Goal: Information Seeking & Learning: Learn about a topic

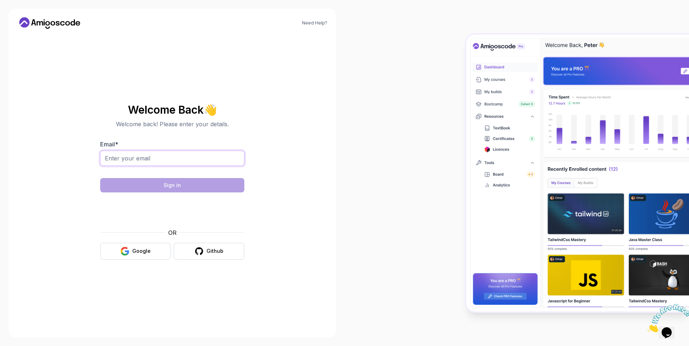
click at [200, 166] on input "Email *" at bounding box center [172, 158] width 144 height 15
type input "Alshehri.b@outlook.sa"
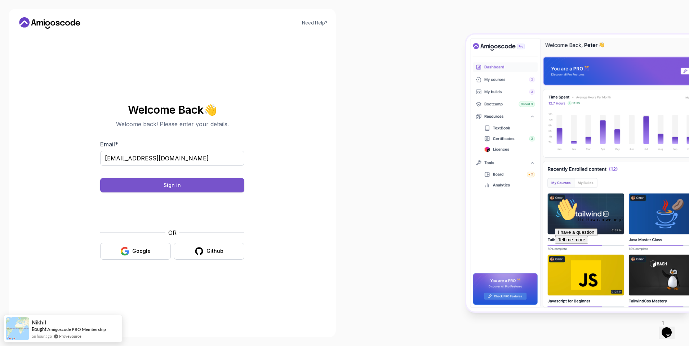
click at [210, 184] on button "Sign in" at bounding box center [172, 185] width 144 height 14
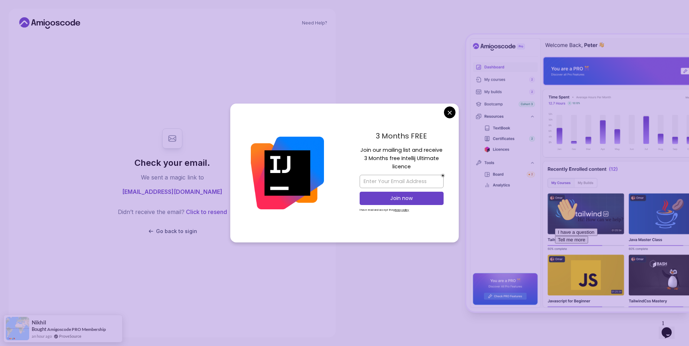
click at [449, 116] on body "Need Help? Check your email. We sent a magic link to Alshehri.b@outlook.sa Didn…" at bounding box center [344, 173] width 689 height 346
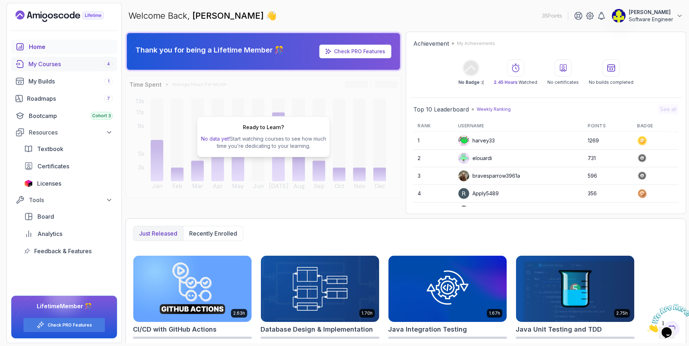
click at [64, 63] on div "My Courses 4" at bounding box center [70, 64] width 84 height 9
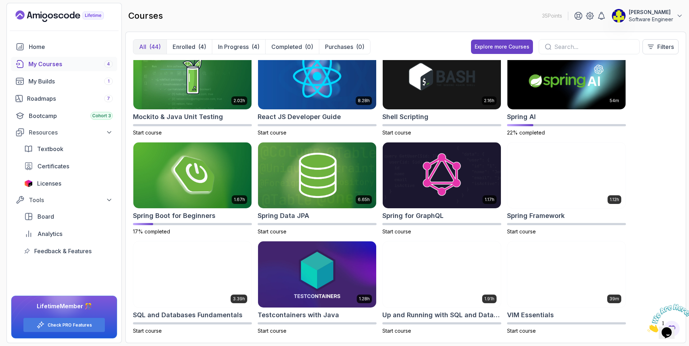
scroll to position [819, 0]
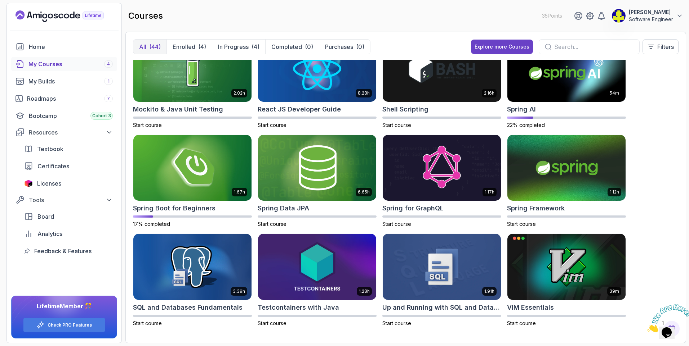
click at [647, 328] on icon "Close" at bounding box center [647, 331] width 0 height 6
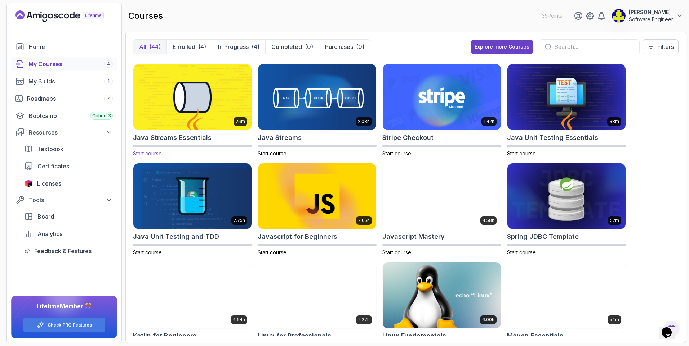
scroll to position [387, 0]
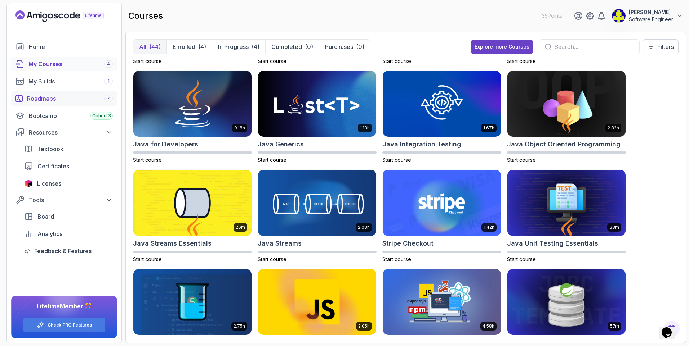
click at [51, 99] on div "Roadmaps 7" at bounding box center [70, 98] width 86 height 9
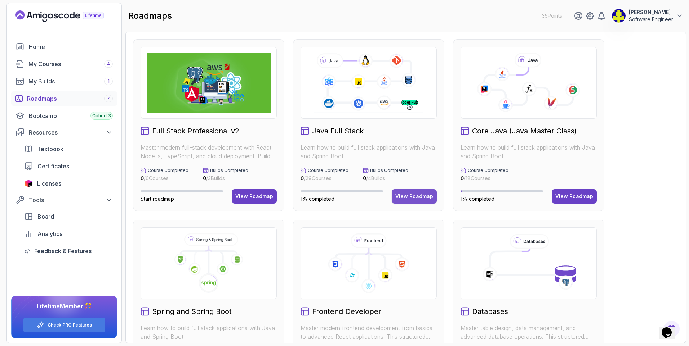
click at [412, 193] on div "View Roadmap" at bounding box center [414, 196] width 38 height 7
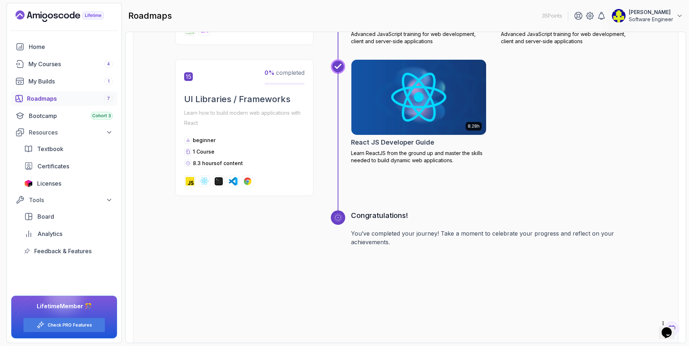
scroll to position [2804, 0]
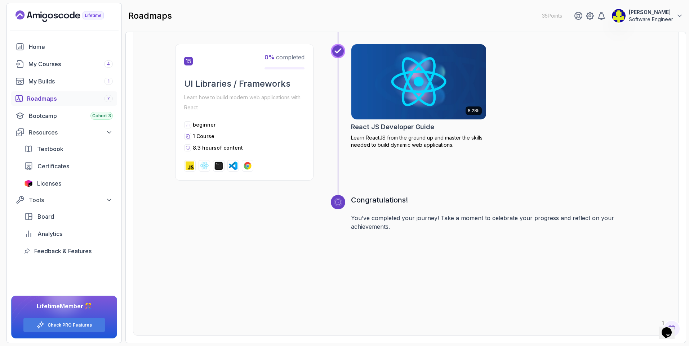
click at [36, 99] on div "Roadmaps 7" at bounding box center [70, 98] width 86 height 9
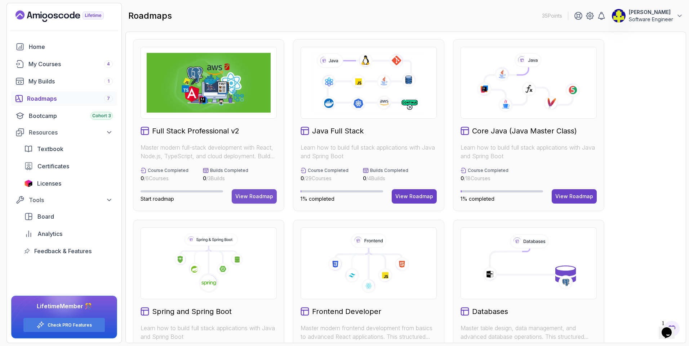
click at [261, 196] on div "View Roadmap" at bounding box center [254, 196] width 38 height 7
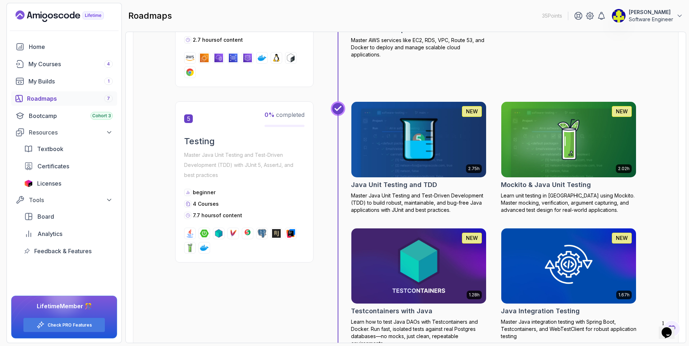
scroll to position [893, 0]
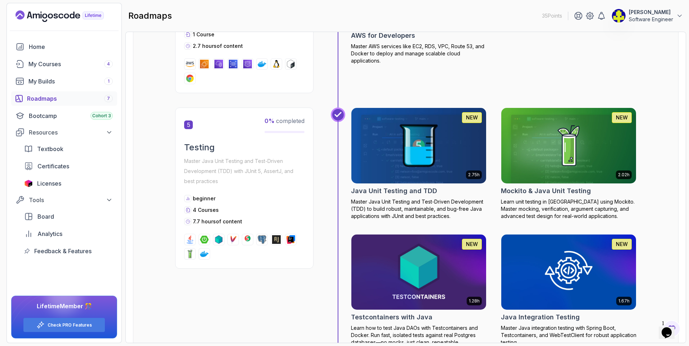
click at [78, 97] on div "Roadmaps 7" at bounding box center [70, 98] width 86 height 9
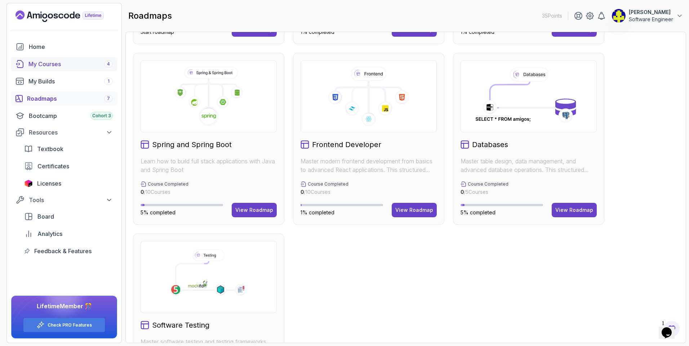
scroll to position [129, 0]
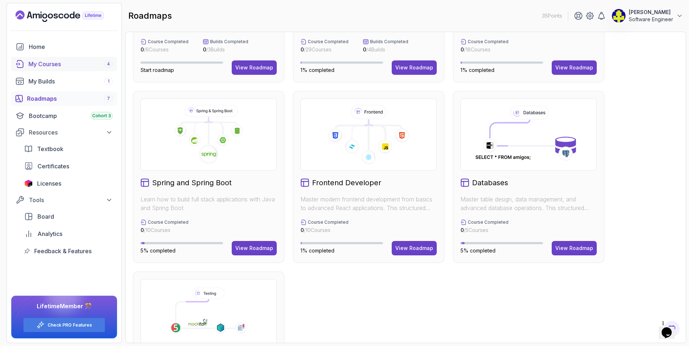
click at [73, 61] on div "My Courses 4" at bounding box center [70, 64] width 84 height 9
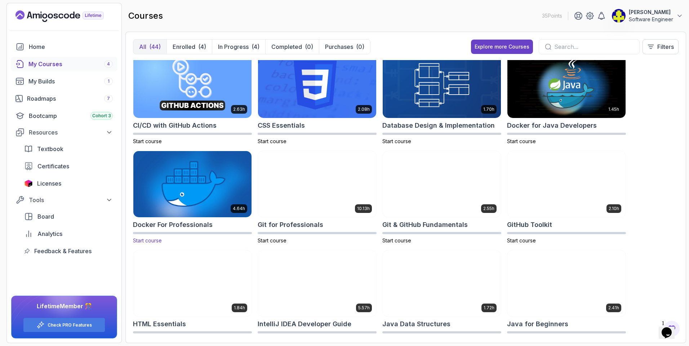
scroll to position [108, 0]
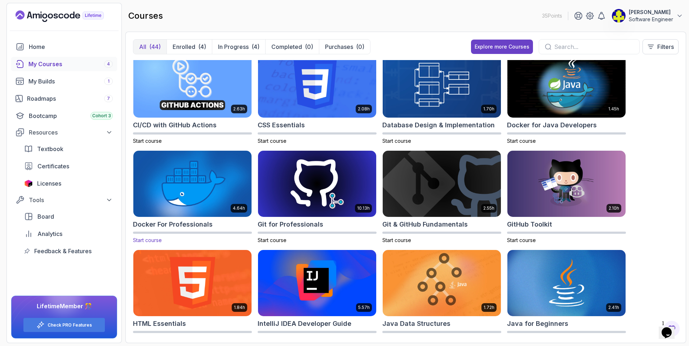
click at [196, 175] on img at bounding box center [192, 184] width 124 height 70
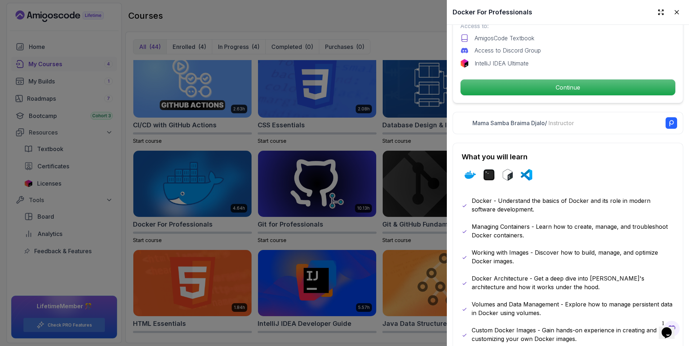
scroll to position [216, 0]
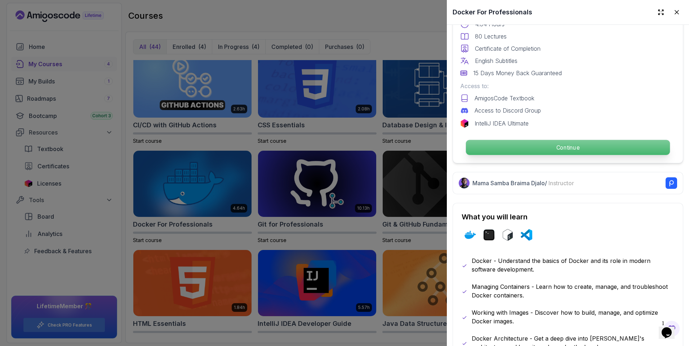
click at [524, 146] on p "Continue" at bounding box center [568, 147] width 204 height 15
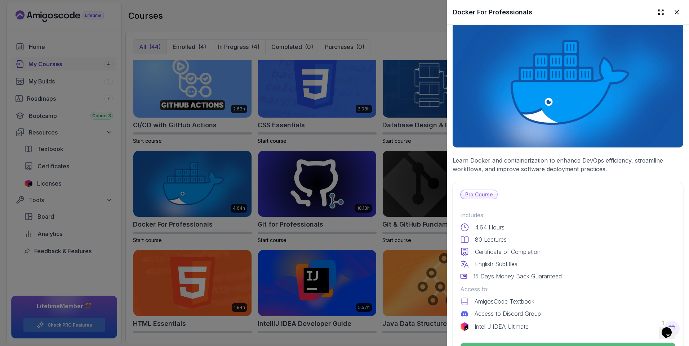
scroll to position [0, 0]
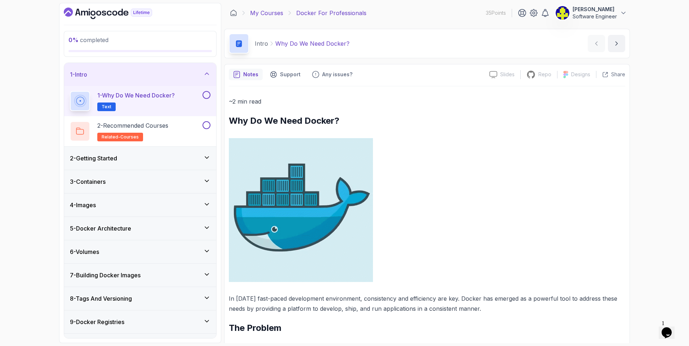
click at [266, 14] on link "My Courses" at bounding box center [266, 13] width 33 height 9
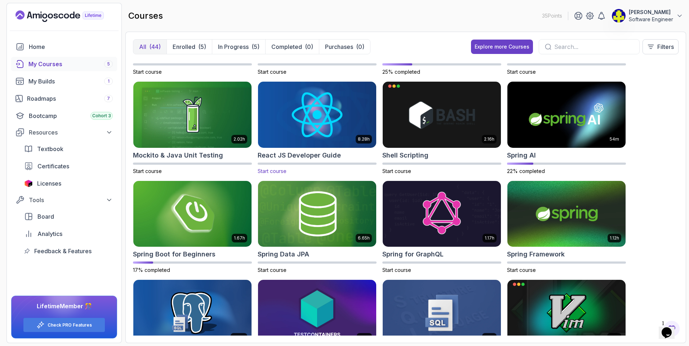
scroll to position [639, 0]
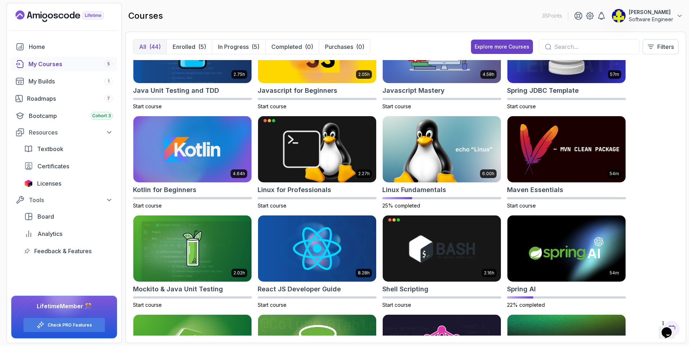
click at [584, 45] on input "text" at bounding box center [593, 46] width 79 height 9
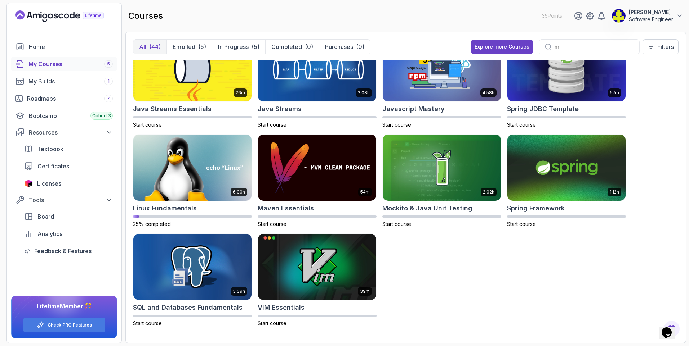
scroll to position [124, 0]
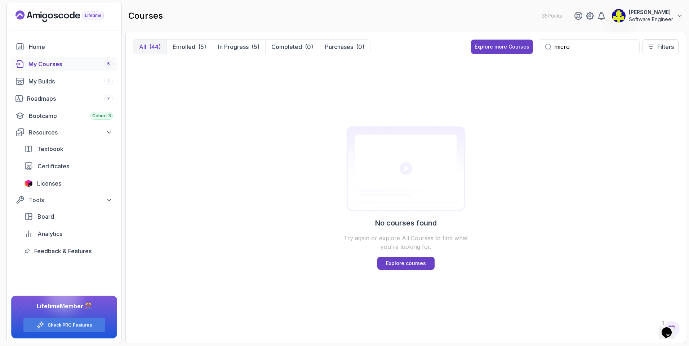
type input "micro"
click at [162, 44] on button "All (44)" at bounding box center [149, 47] width 33 height 14
click at [566, 41] on div "micro" at bounding box center [588, 46] width 101 height 15
drag, startPoint x: 566, startPoint y: 41, endPoint x: 569, endPoint y: 44, distance: 4.1
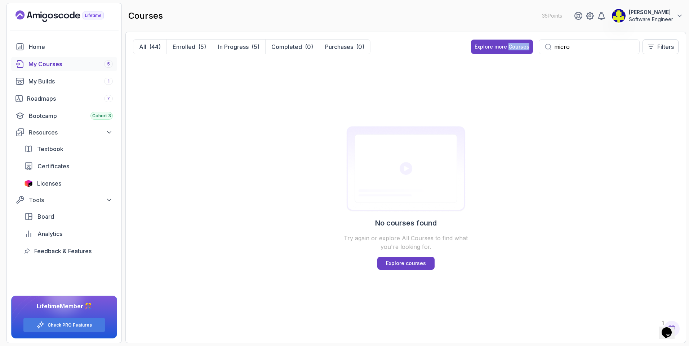
click at [569, 44] on input "micro" at bounding box center [593, 46] width 79 height 9
click at [513, 45] on div "Explore more Courses" at bounding box center [501, 46] width 55 height 7
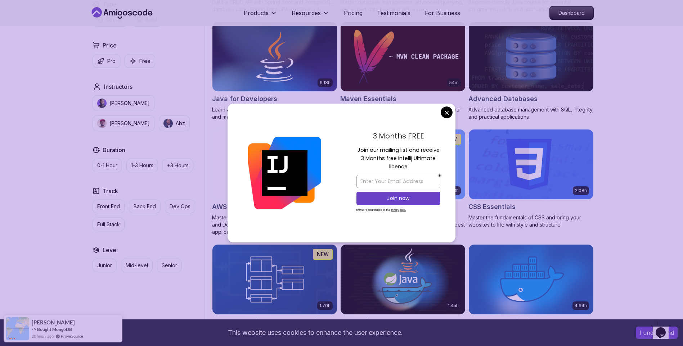
scroll to position [432, 0]
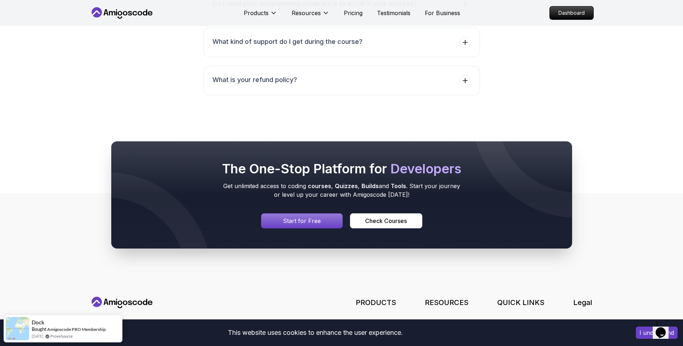
scroll to position [3237, 0]
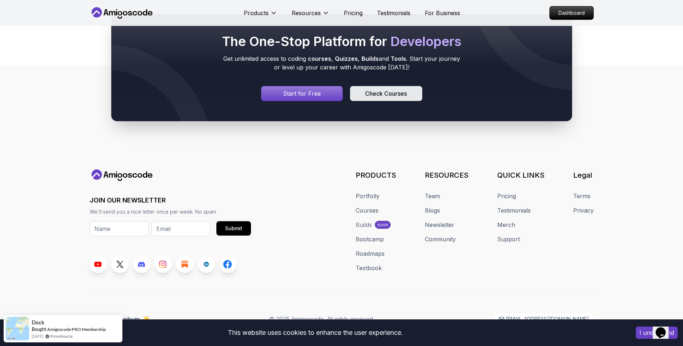
click at [397, 90] on div "Check Courses" at bounding box center [386, 93] width 42 height 9
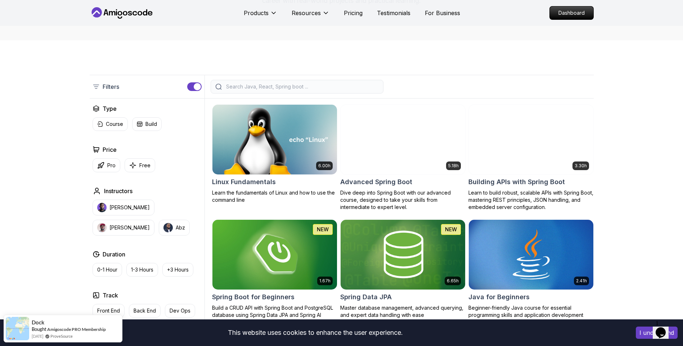
scroll to position [144, 0]
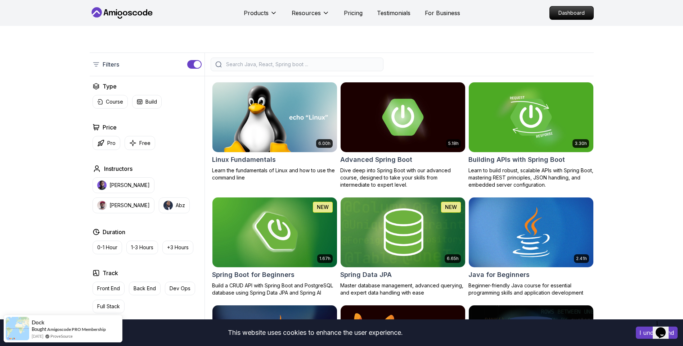
click at [189, 62] on button "button" at bounding box center [194, 64] width 14 height 9
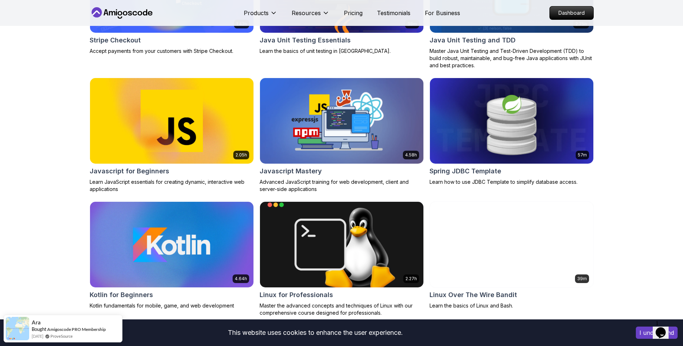
scroll to position [1404, 0]
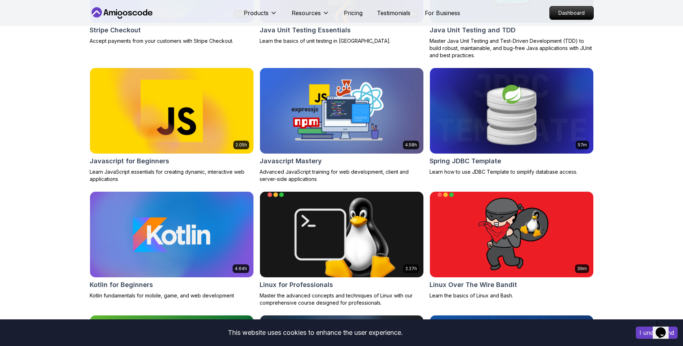
click at [319, 154] on img at bounding box center [342, 111] width 172 height 90
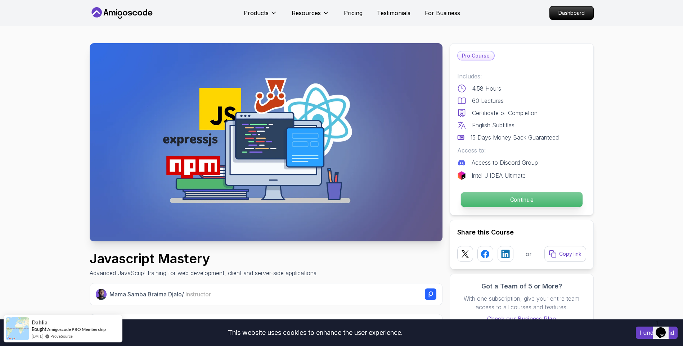
click at [535, 201] on p "Continue" at bounding box center [522, 199] width 122 height 15
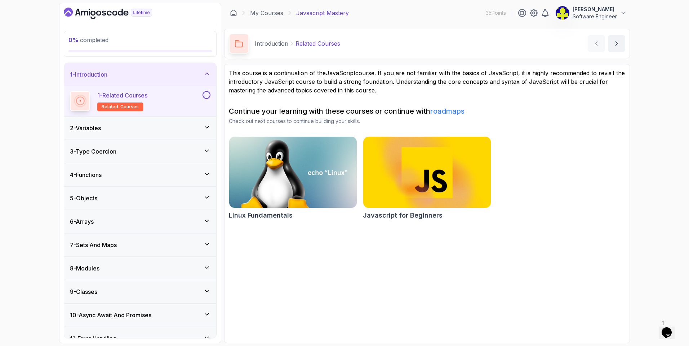
click at [438, 202] on img at bounding box center [427, 172] width 134 height 75
click at [274, 9] on link "My Courses" at bounding box center [266, 13] width 33 height 9
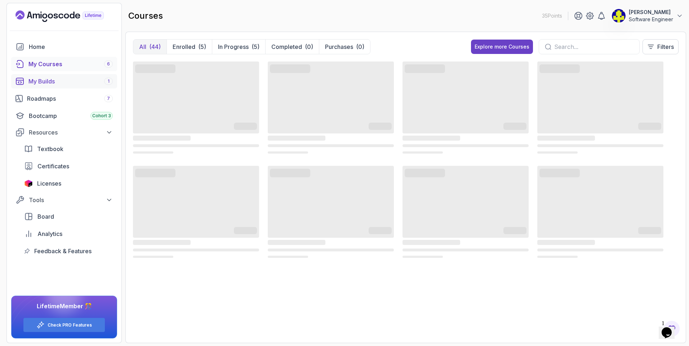
click at [81, 82] on div "My Builds 1" at bounding box center [70, 81] width 84 height 9
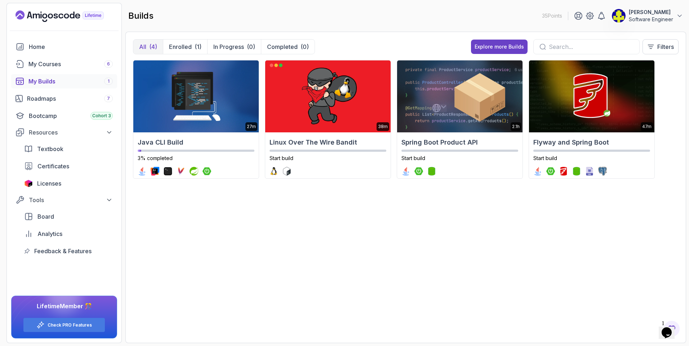
click at [81, 82] on div "My Builds 1" at bounding box center [70, 81] width 84 height 9
click at [462, 114] on img at bounding box center [459, 97] width 131 height 76
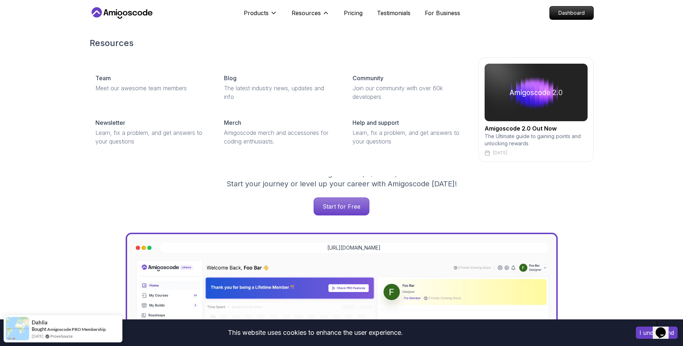
click at [547, 102] on img at bounding box center [536, 93] width 103 height 58
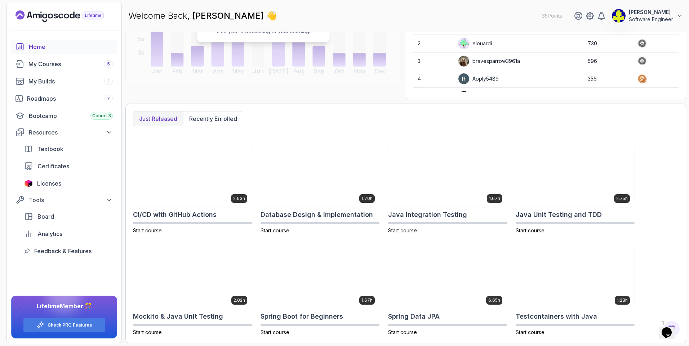
scroll to position [115, 0]
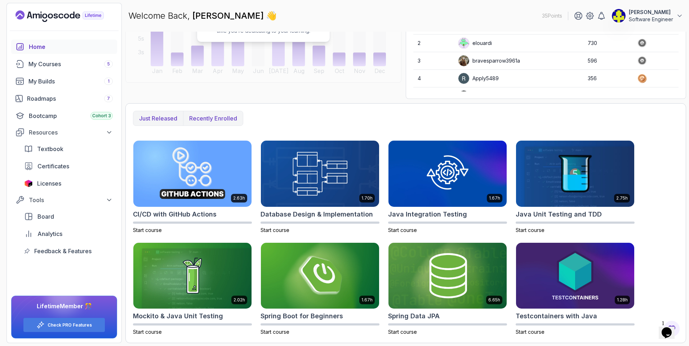
click at [197, 119] on p "Recently enrolled" at bounding box center [213, 118] width 48 height 9
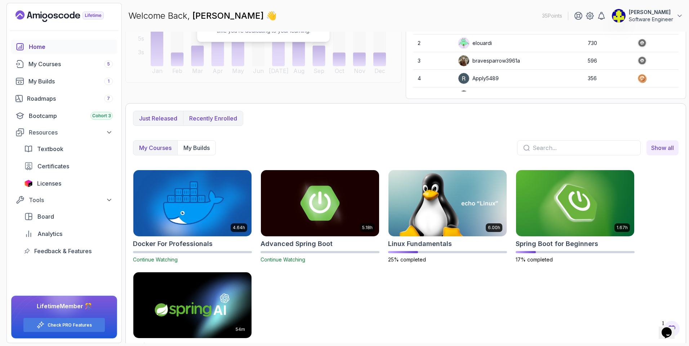
click at [168, 120] on p "Just released" at bounding box center [158, 118] width 38 height 9
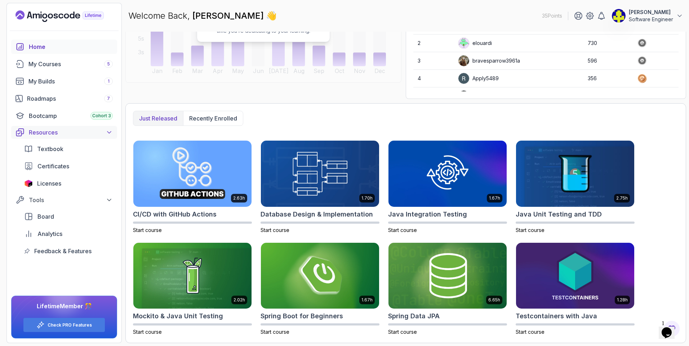
click at [73, 137] on button "Resources" at bounding box center [64, 132] width 106 height 13
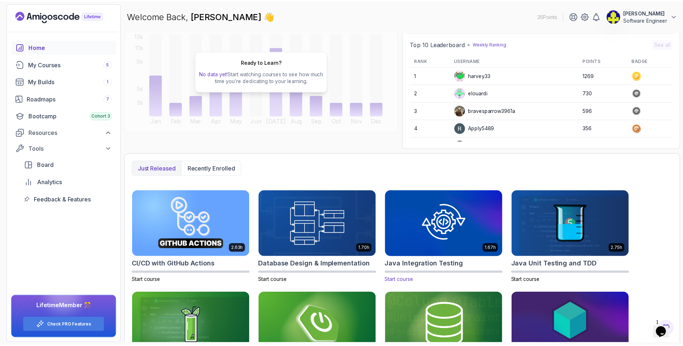
scroll to position [0, 0]
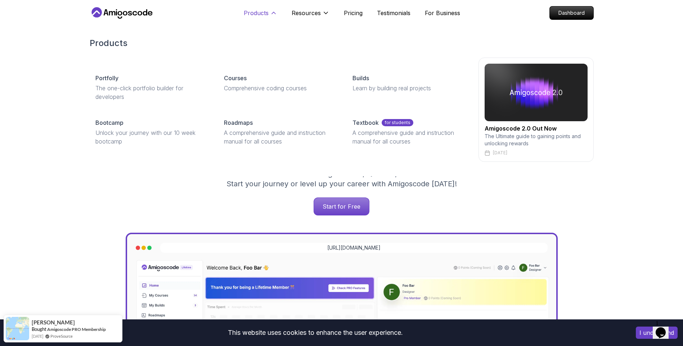
click at [264, 11] on p "Products" at bounding box center [256, 13] width 25 height 9
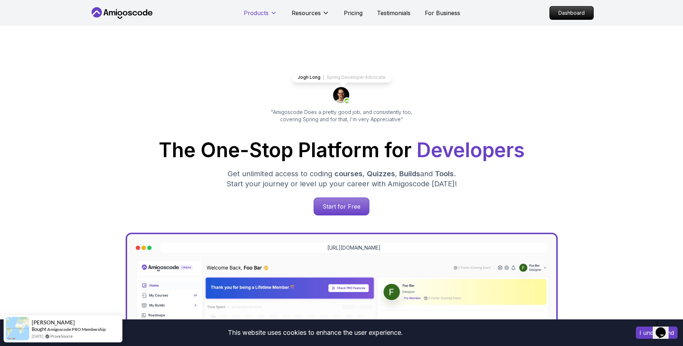
click at [267, 11] on p "Products" at bounding box center [256, 13] width 25 height 9
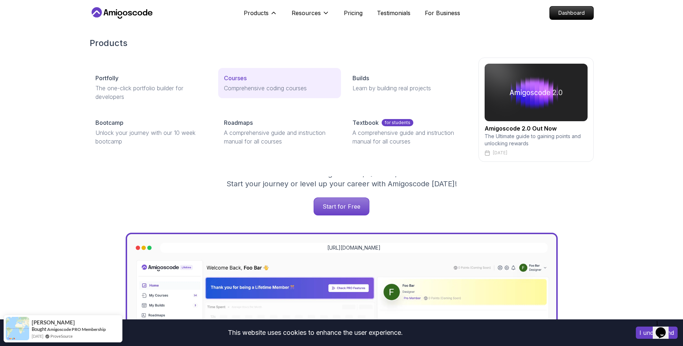
click at [231, 80] on p "Courses" at bounding box center [235, 78] width 23 height 9
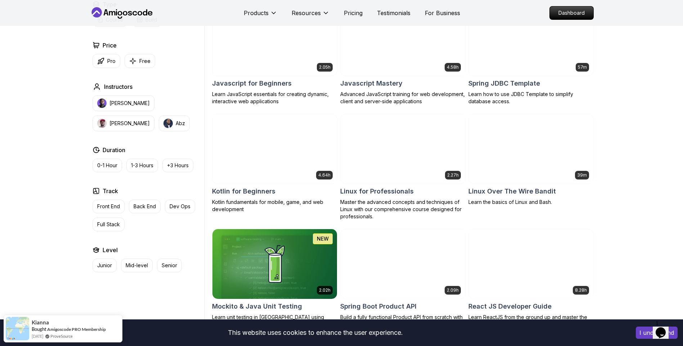
scroll to position [1368, 0]
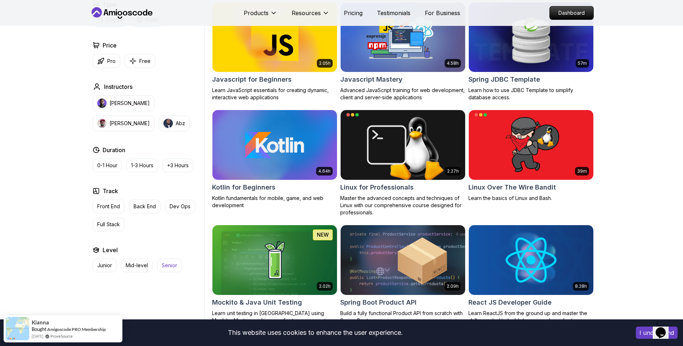
click at [166, 264] on p "Senior" at bounding box center [169, 265] width 15 height 7
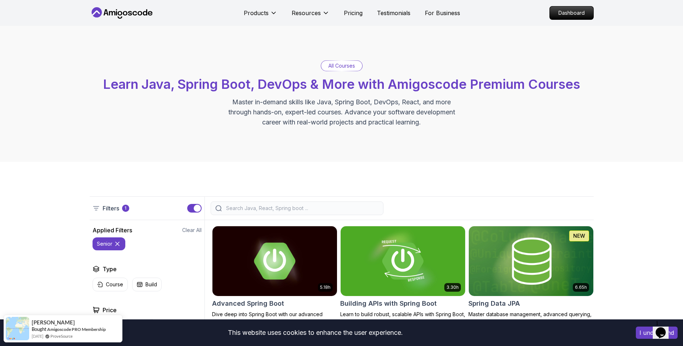
click at [341, 68] on p "All Courses" at bounding box center [341, 65] width 27 height 7
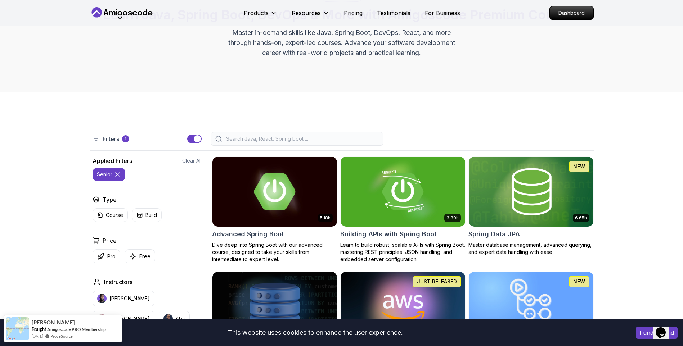
scroll to position [72, 0]
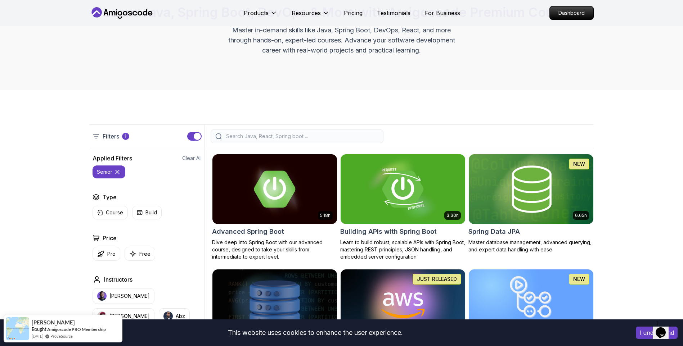
click at [117, 171] on icon at bounding box center [117, 172] width 7 height 7
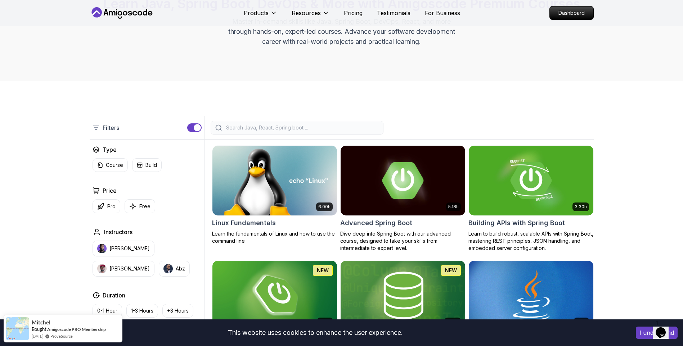
scroll to position [144, 0]
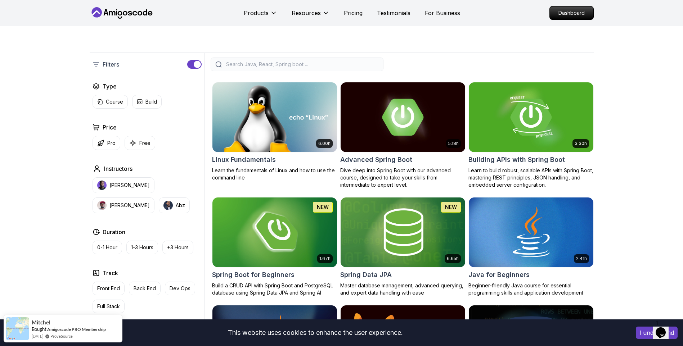
click at [286, 63] on input "search" at bounding box center [302, 64] width 154 height 7
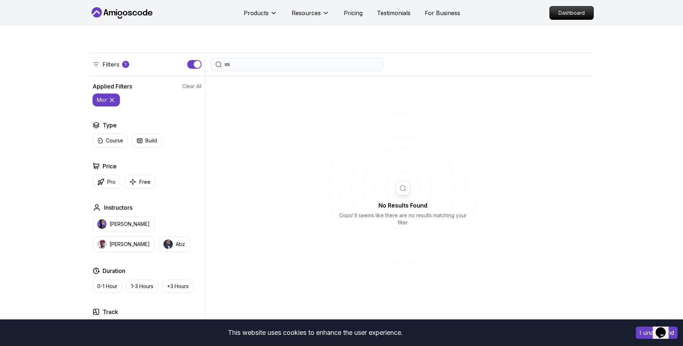
type input "m"
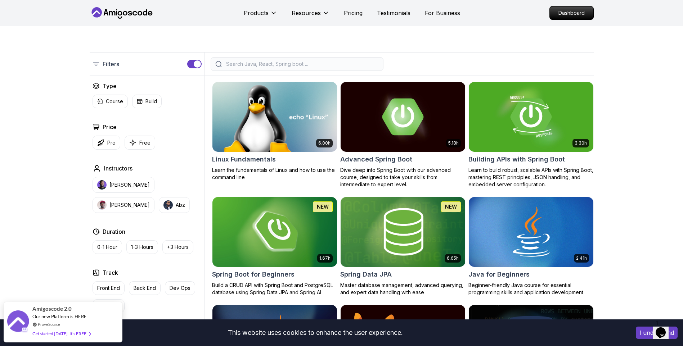
scroll to position [144, 0]
